Goal: Transaction & Acquisition: Obtain resource

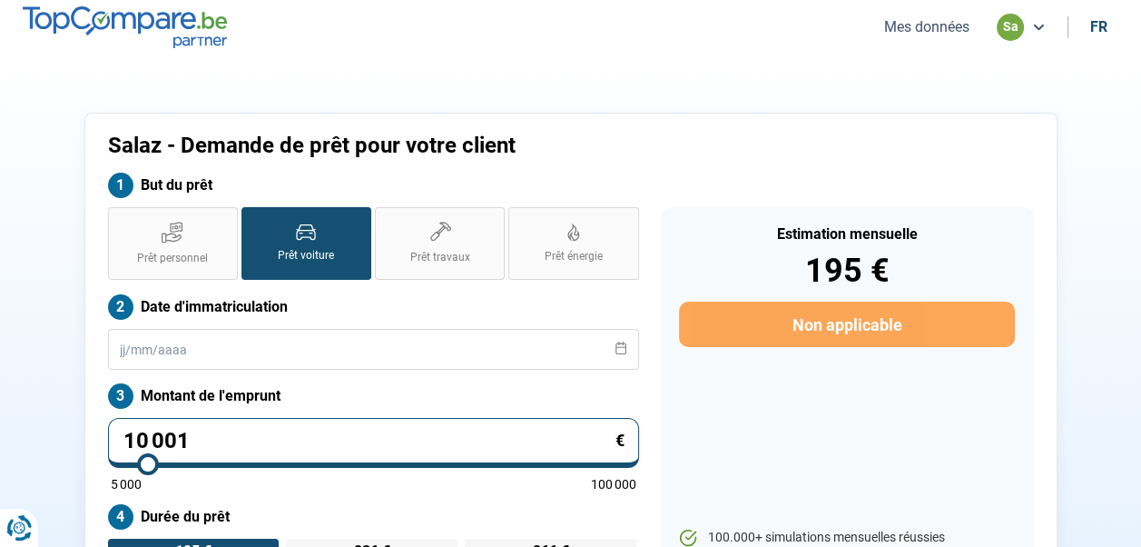
click at [927, 26] on button "Mes données" at bounding box center [927, 26] width 96 height 19
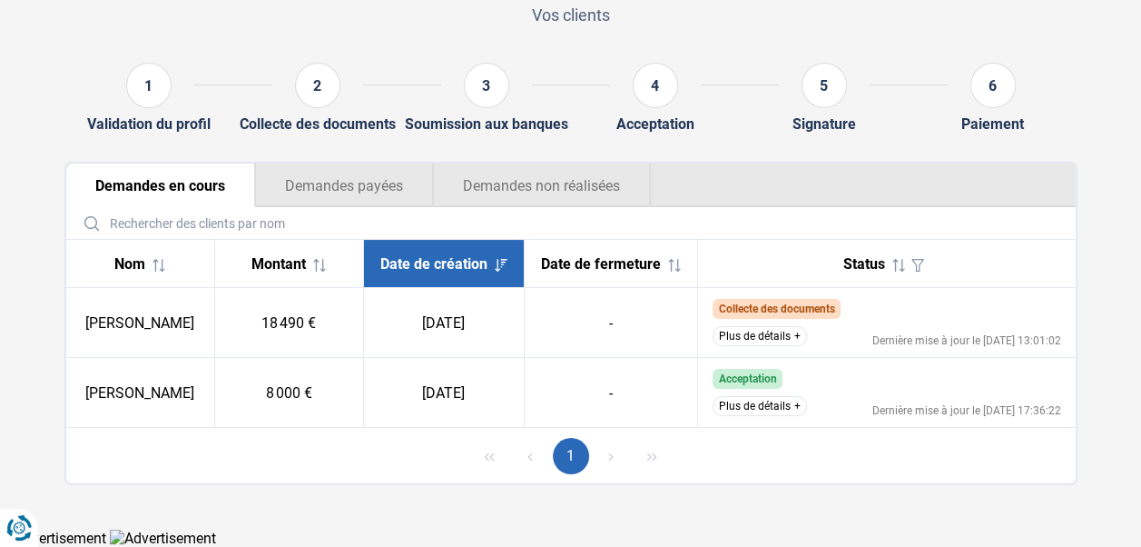
scroll to position [149, 0]
click at [749, 407] on button "Plus de détails" at bounding box center [760, 406] width 94 height 20
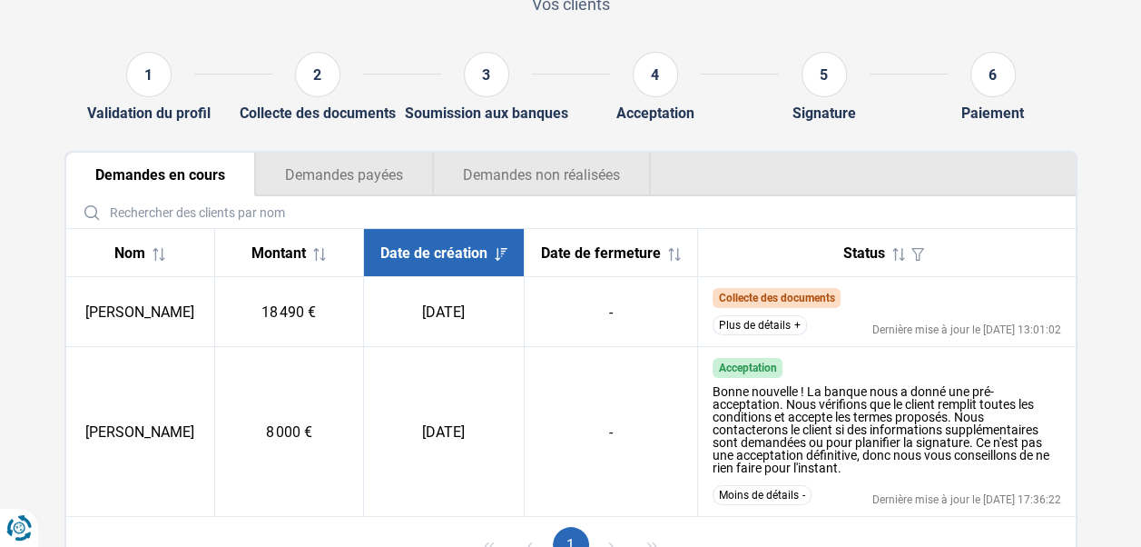
click at [735, 335] on button "Plus de détails" at bounding box center [760, 325] width 94 height 20
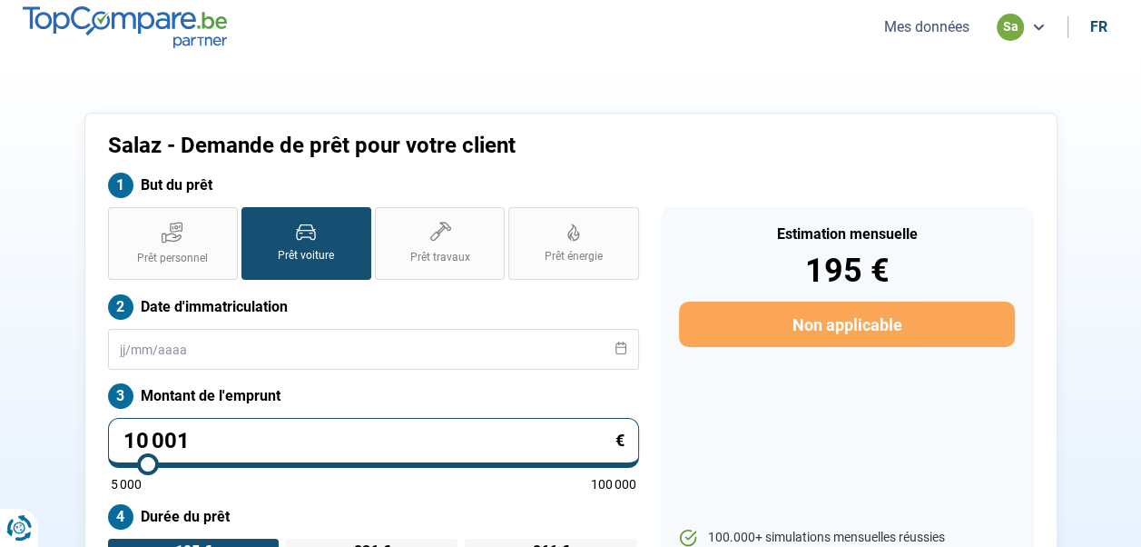
click at [914, 25] on button "Mes données" at bounding box center [927, 26] width 96 height 19
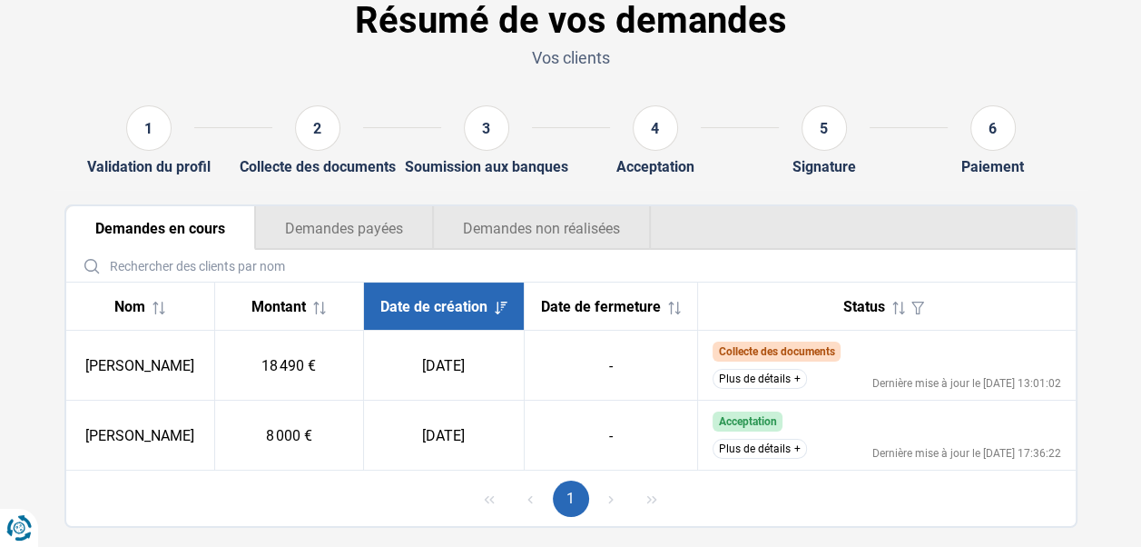
scroll to position [149, 0]
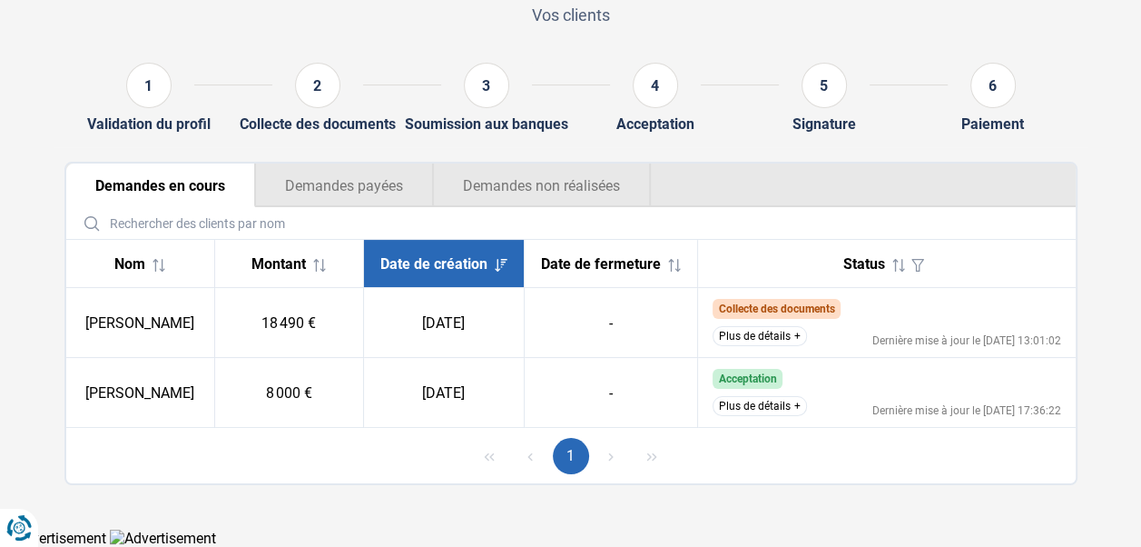
click at [746, 337] on button "Plus de détails" at bounding box center [760, 336] width 94 height 20
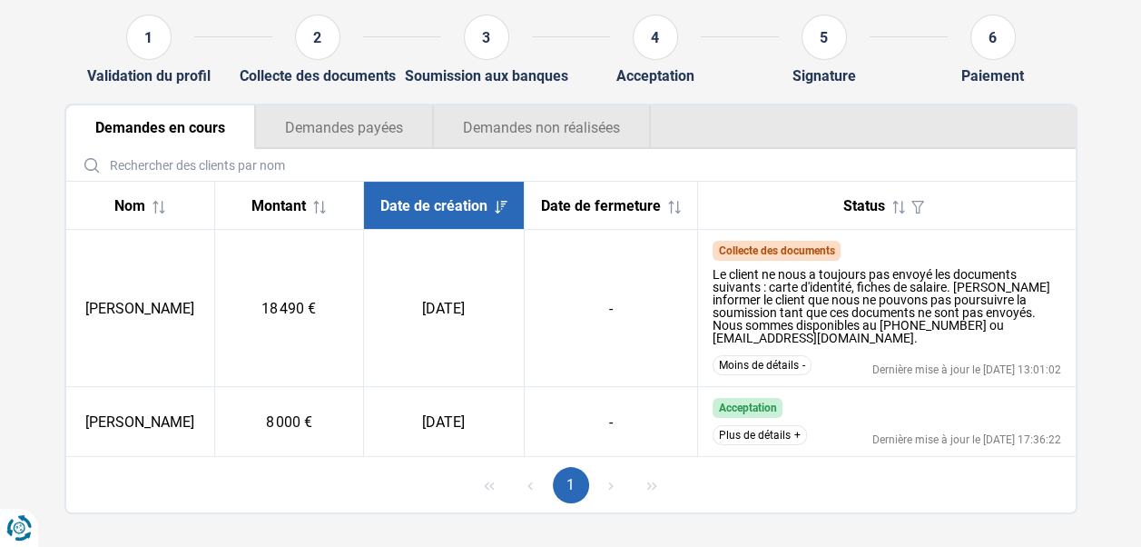
scroll to position [223, 0]
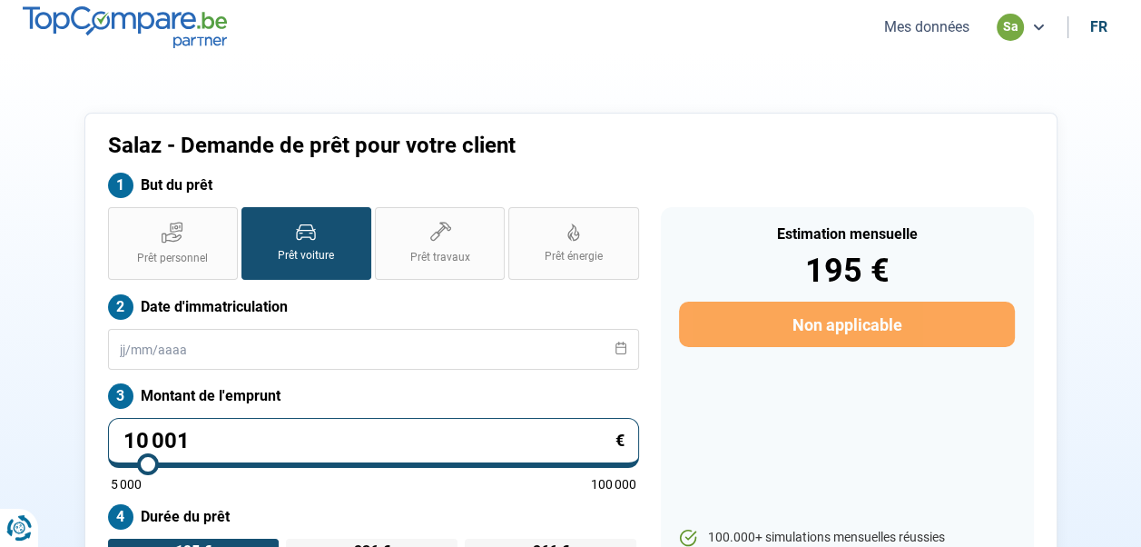
click at [921, 25] on button "Mes données" at bounding box center [927, 26] width 96 height 19
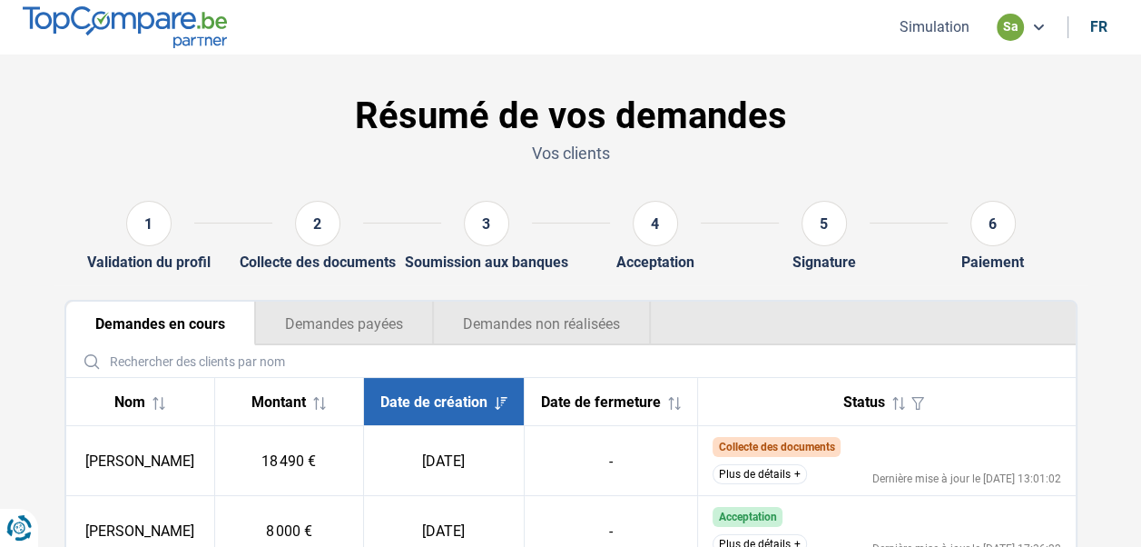
scroll to position [149, 0]
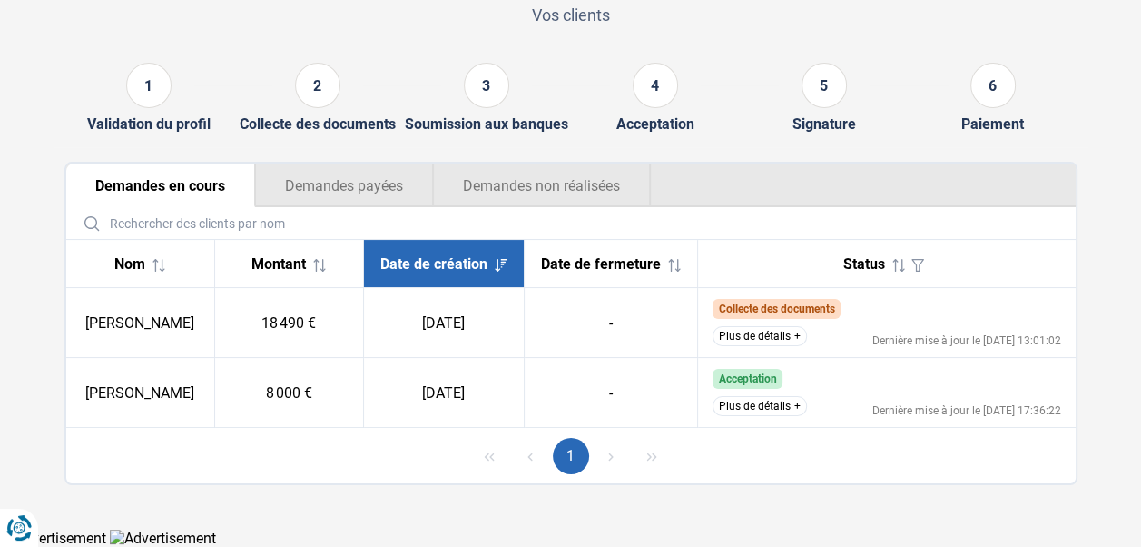
click at [743, 340] on button "Plus de détails" at bounding box center [760, 336] width 94 height 20
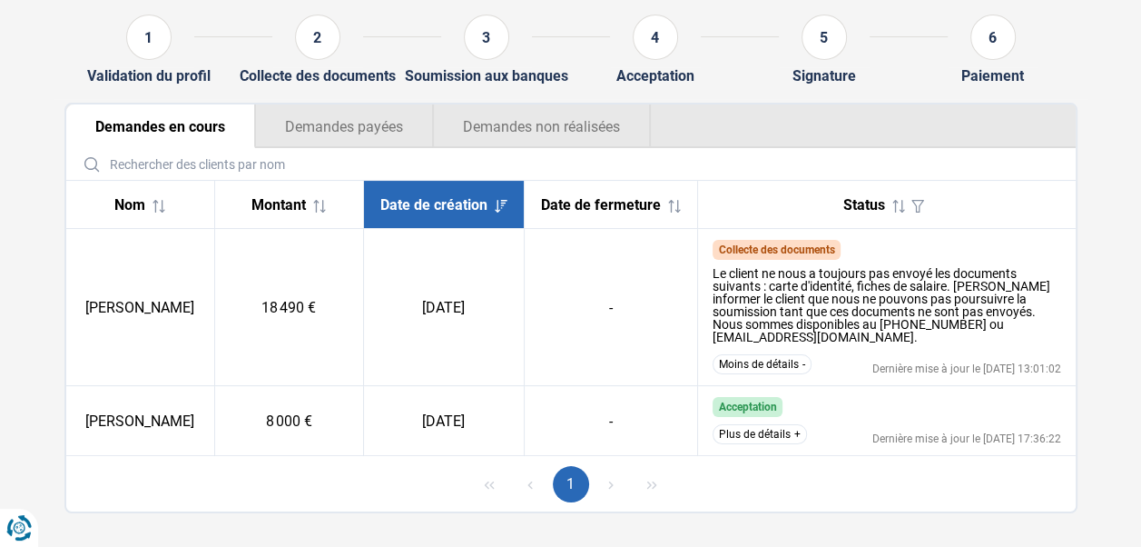
scroll to position [223, 0]
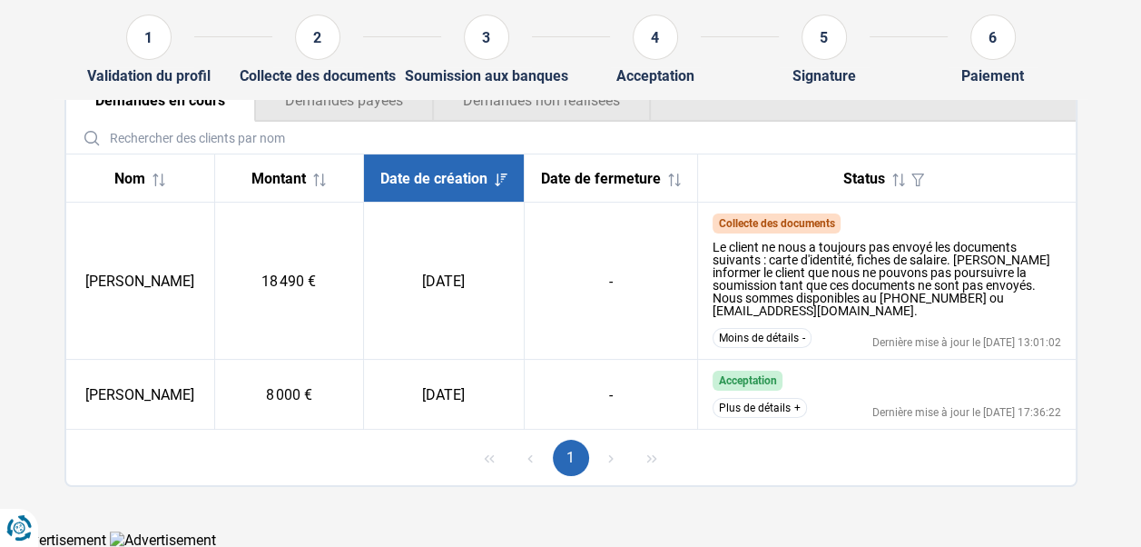
click at [755, 409] on button "Plus de détails" at bounding box center [760, 408] width 94 height 20
